Goal: Information Seeking & Learning: Learn about a topic

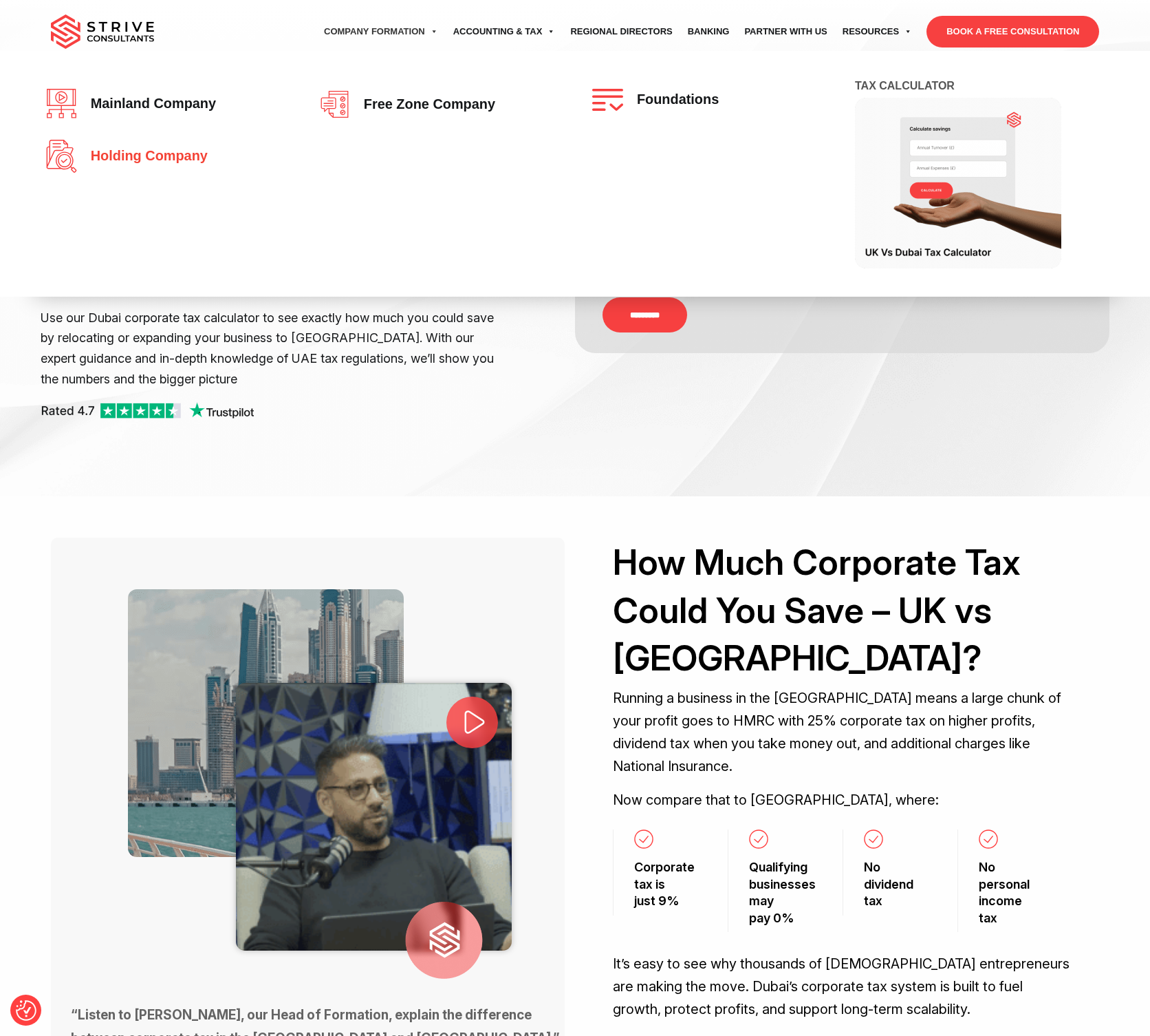
click at [127, 158] on span "Holding Company" at bounding box center [146, 156] width 124 height 16
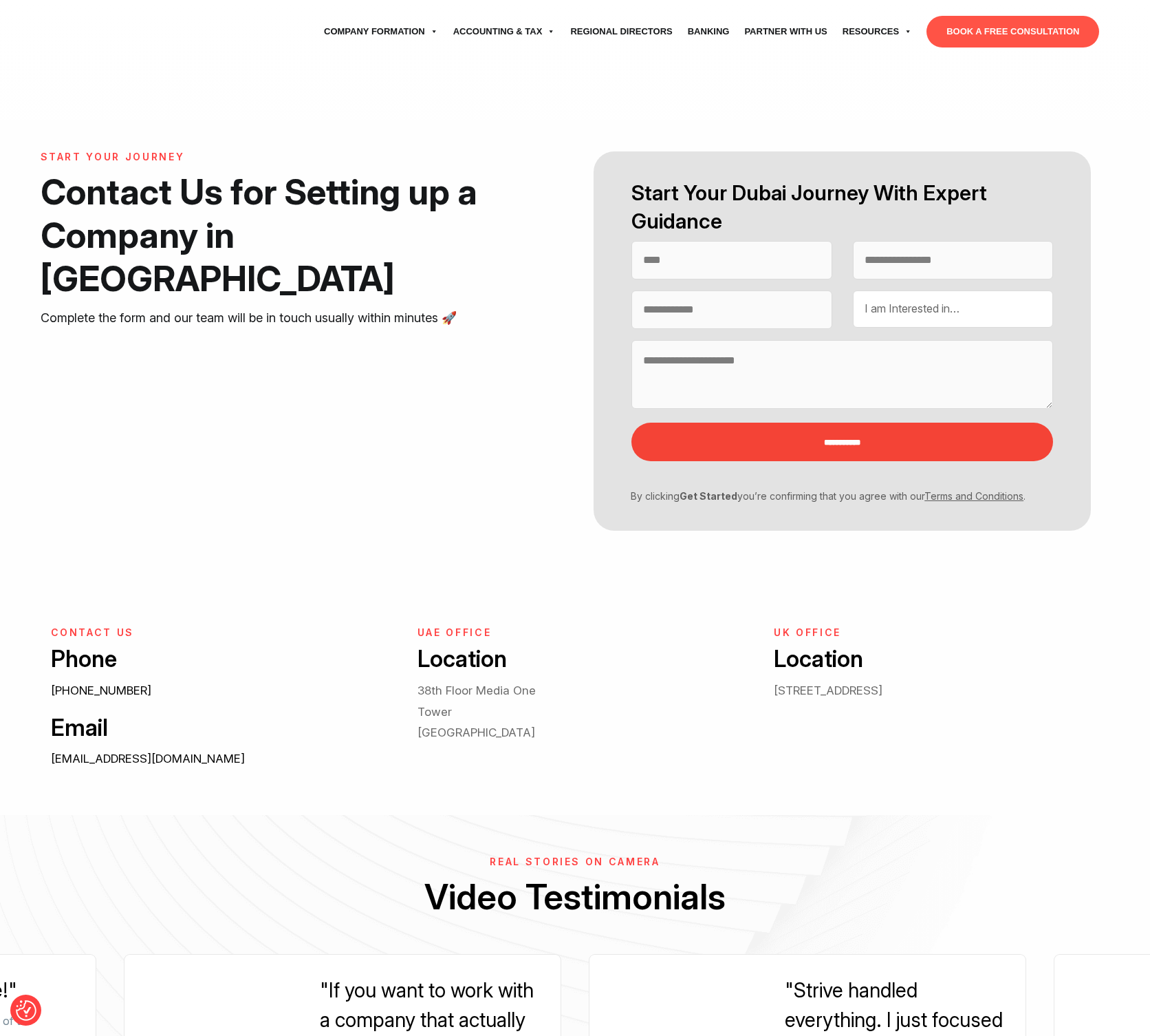
select select "Contact form"
